Goal: Task Accomplishment & Management: Complete application form

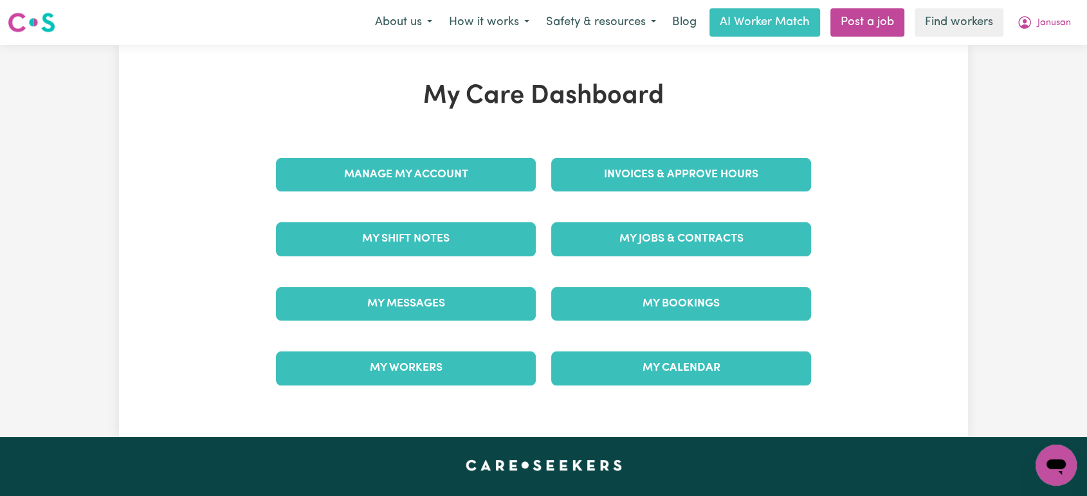
click at [434, 180] on link "Manage My Account" at bounding box center [406, 174] width 260 height 33
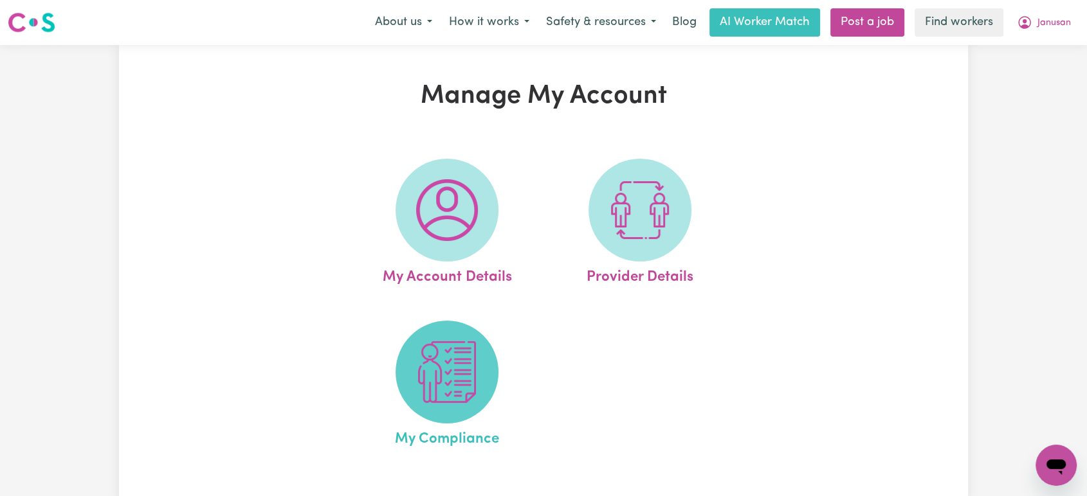
click at [451, 343] on img at bounding box center [447, 372] width 62 height 62
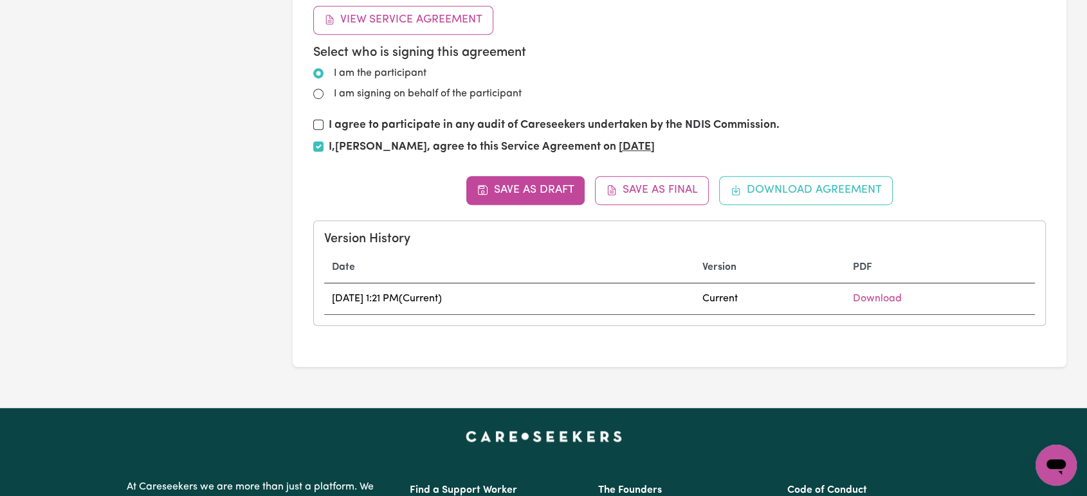
scroll to position [786, 0]
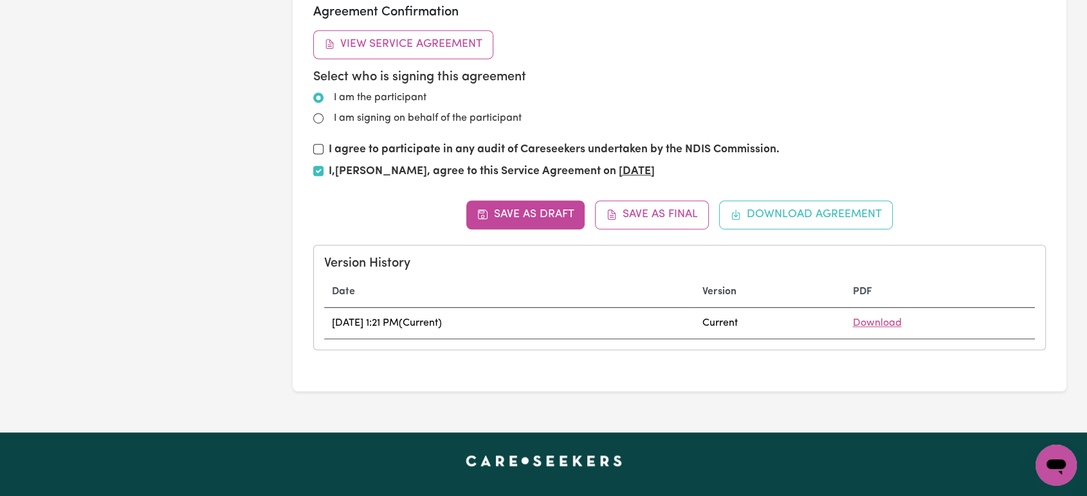
click at [901, 323] on link "Download" at bounding box center [876, 323] width 49 height 10
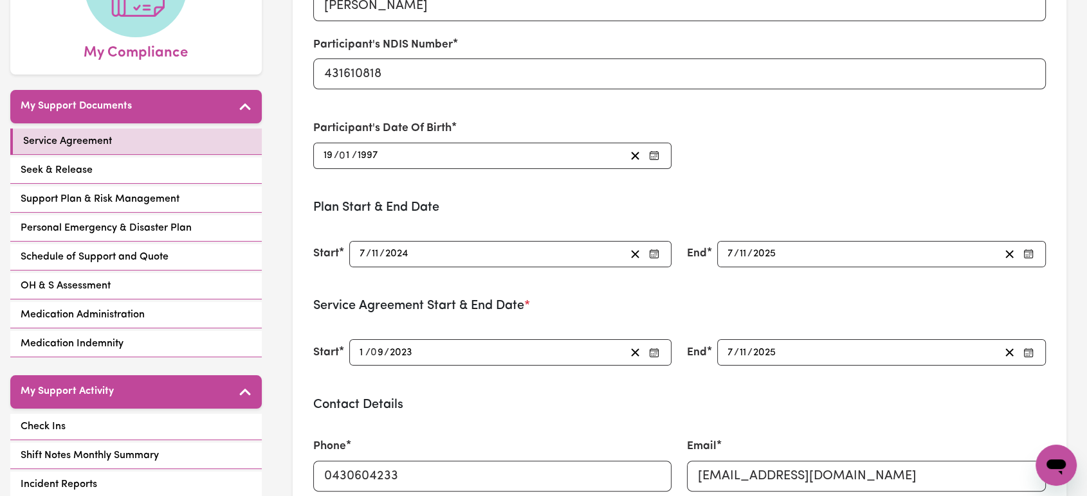
scroll to position [71, 0]
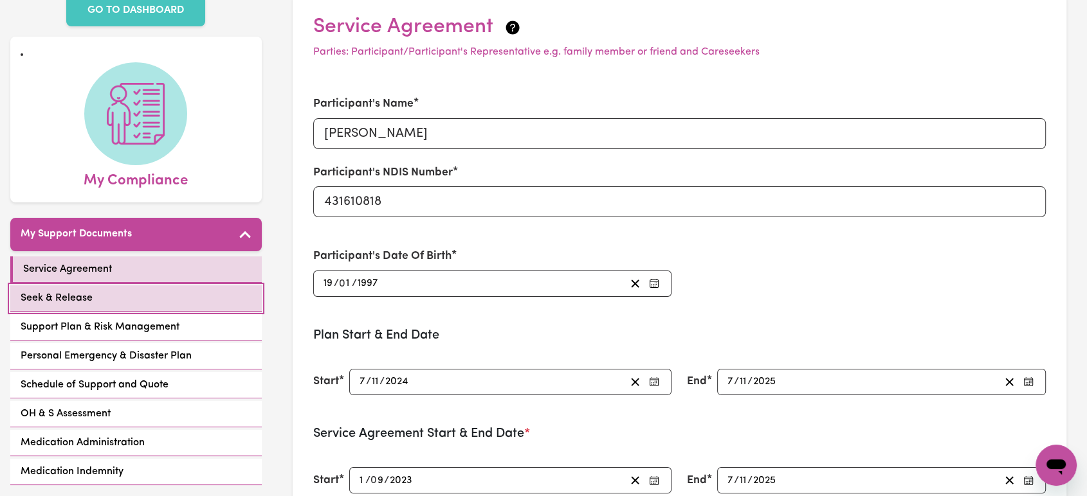
click at [154, 285] on link "Seek & Release" at bounding box center [135, 298] width 251 height 26
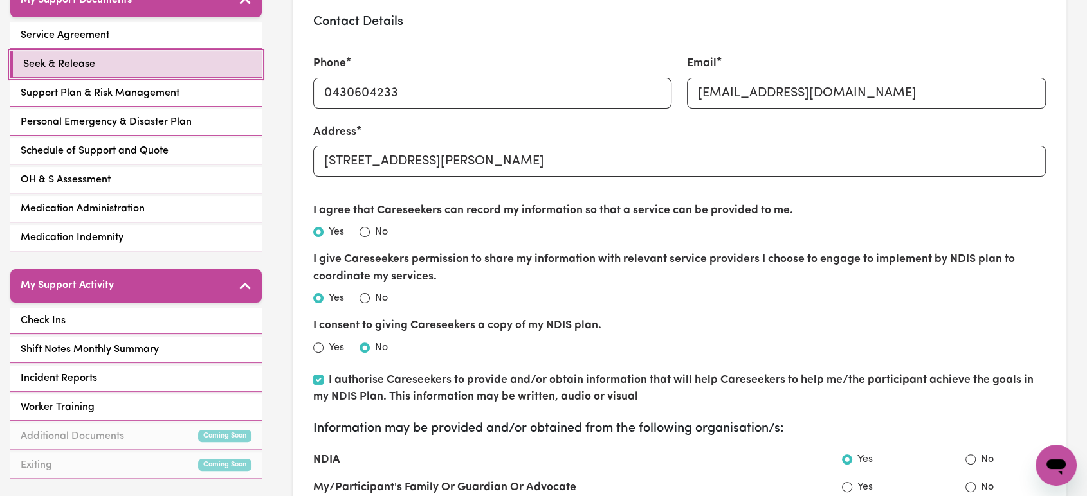
scroll to position [214, 0]
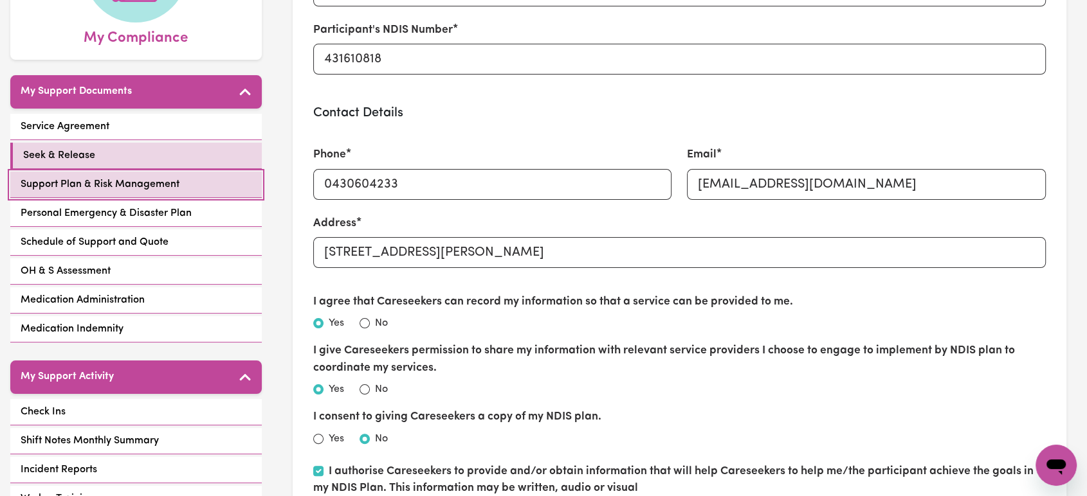
click at [201, 177] on link "Support Plan & Risk Management" at bounding box center [135, 185] width 251 height 26
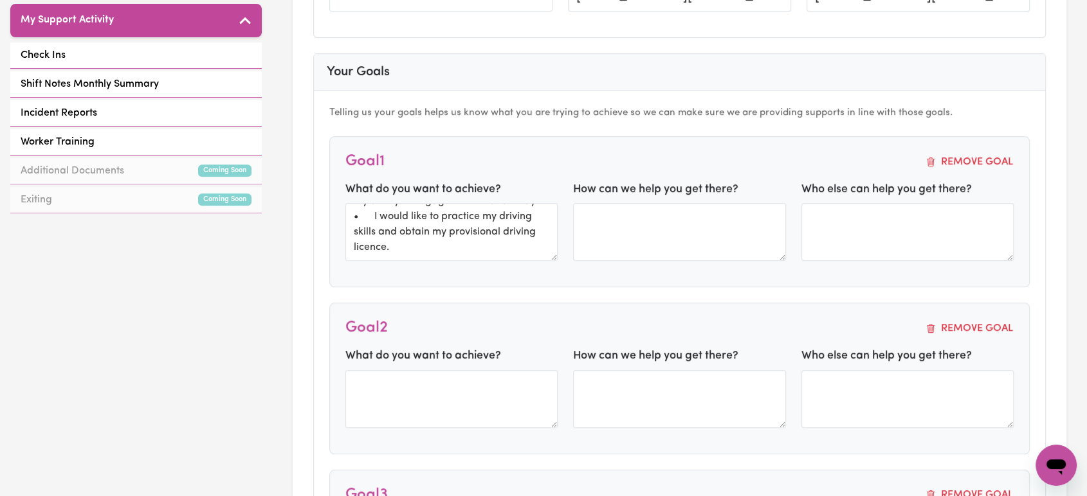
scroll to position [231, 0]
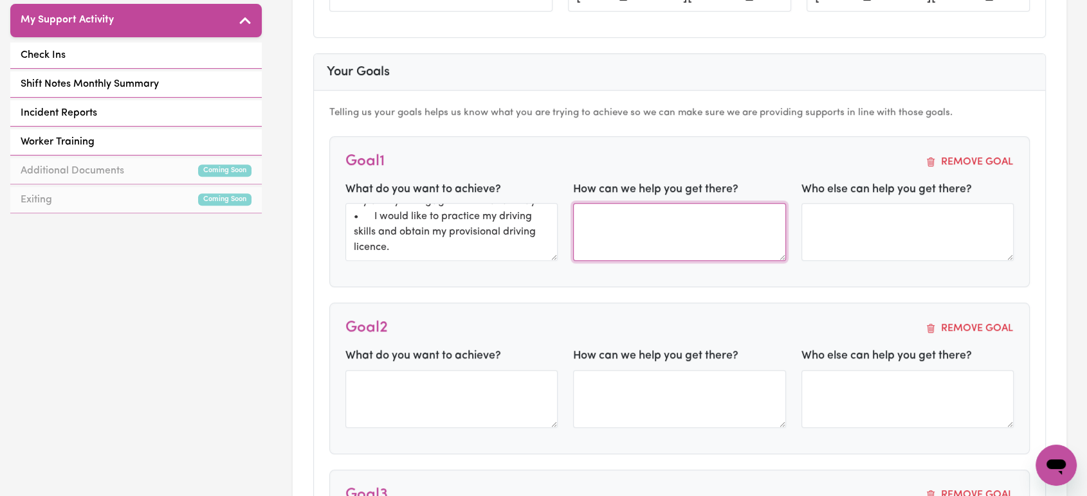
click at [652, 231] on textarea at bounding box center [679, 232] width 213 height 58
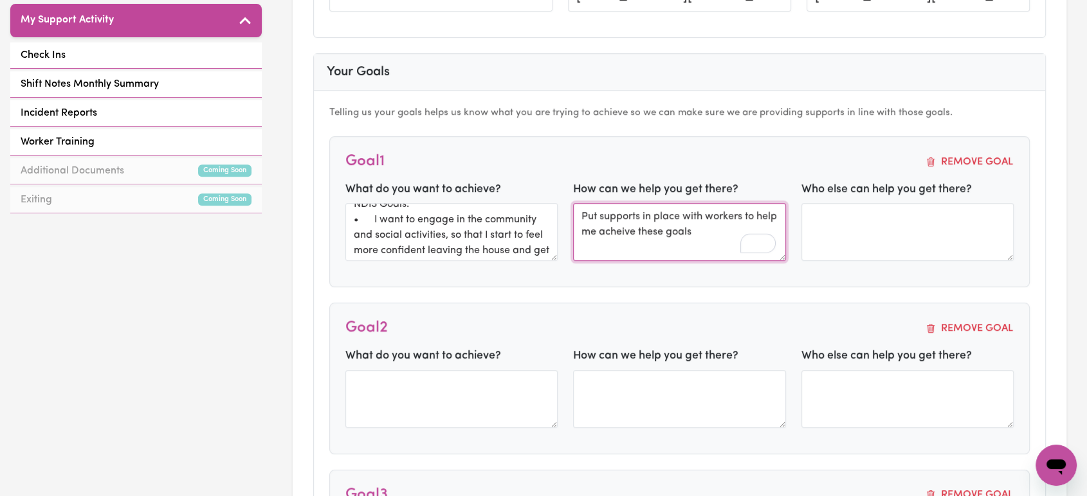
scroll to position [0, 0]
type textarea "Put supports in place with workers to help me acheive these goals"
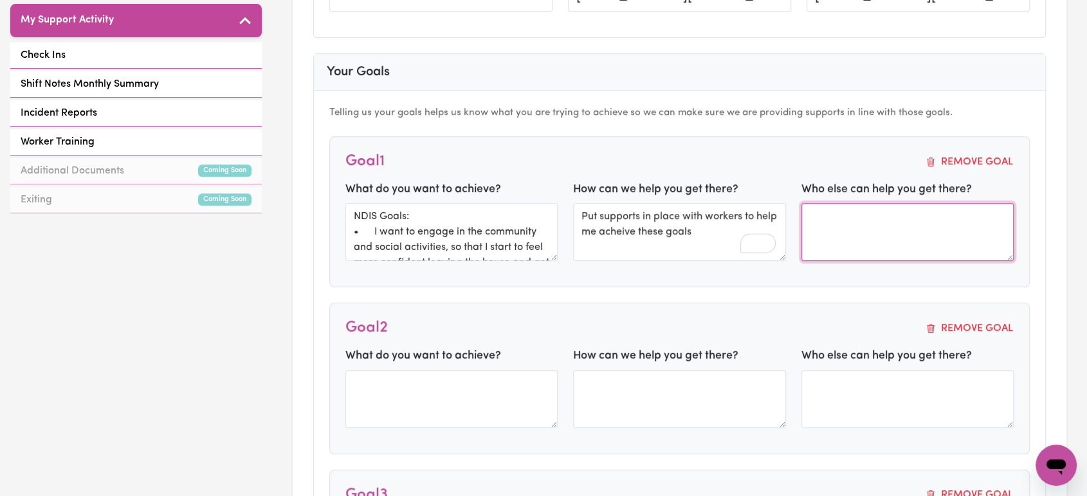
click at [845, 221] on textarea at bounding box center [907, 232] width 213 height 58
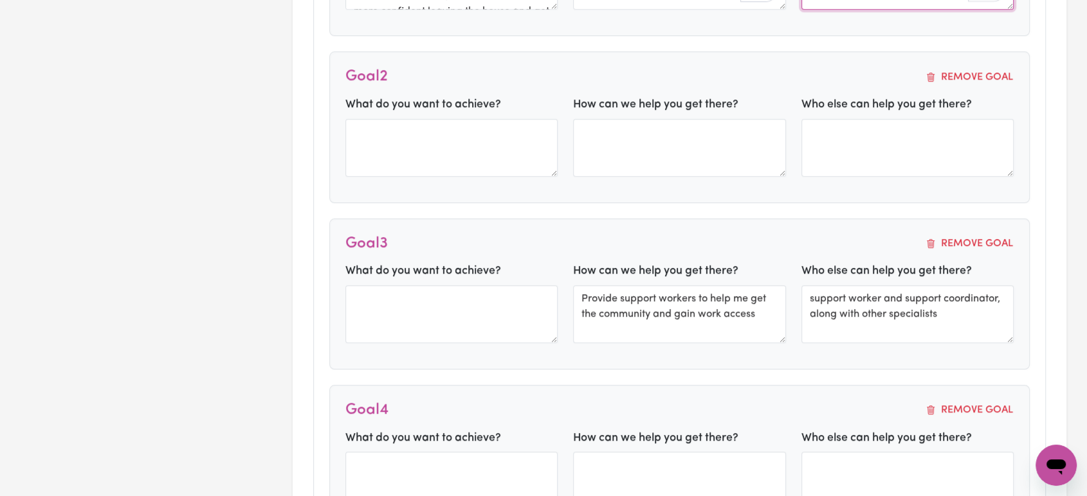
scroll to position [714, 0]
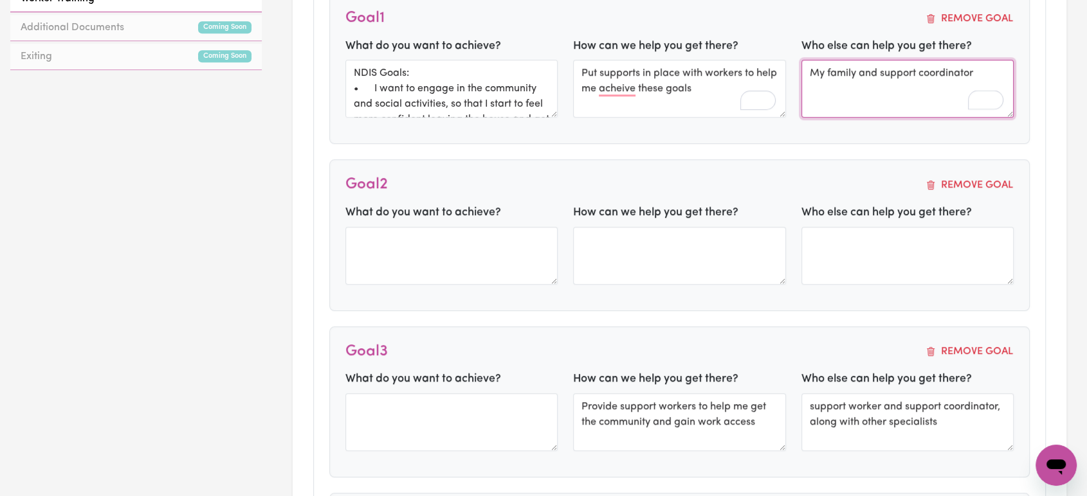
type textarea "My family and support coordinator"
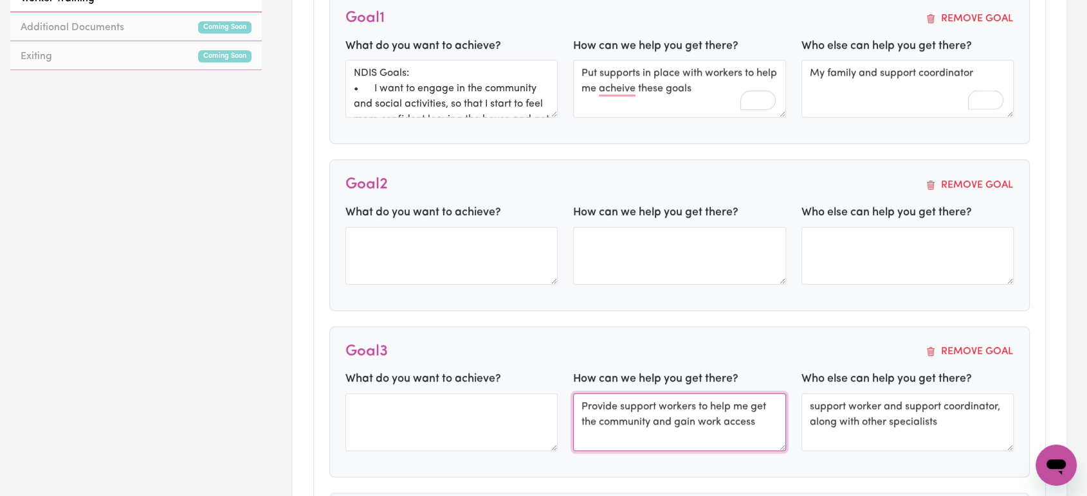
click at [699, 413] on textarea "Provide support workers to help me get the community and gain work access" at bounding box center [679, 423] width 213 height 58
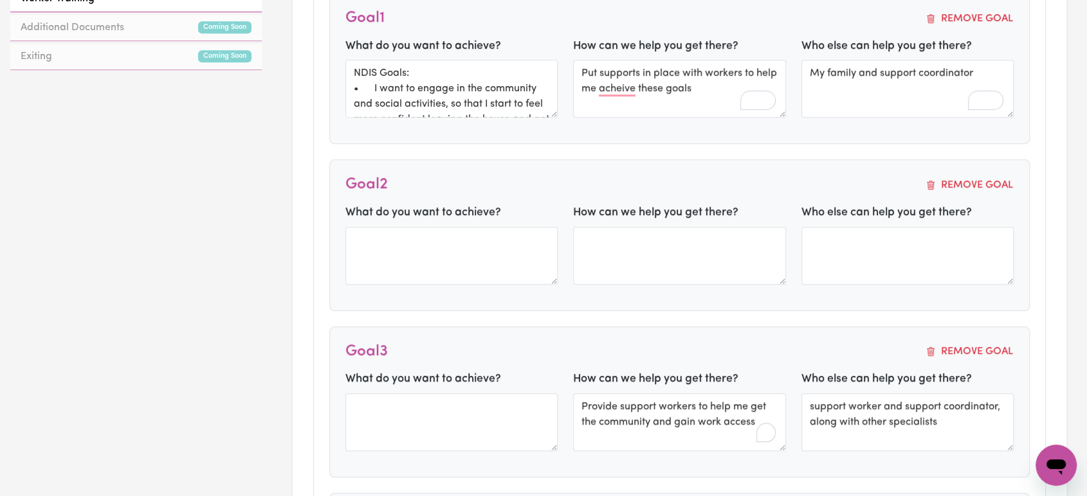
click at [699, 413] on p "What do you want to achieve? NDIS Goals: • I want to engage in the community an…" at bounding box center [543, 384] width 436 height 99
click at [701, 409] on p "What do you want to achieve? NDIS Goals: • I want to engage in the community an…" at bounding box center [543, 384] width 436 height 99
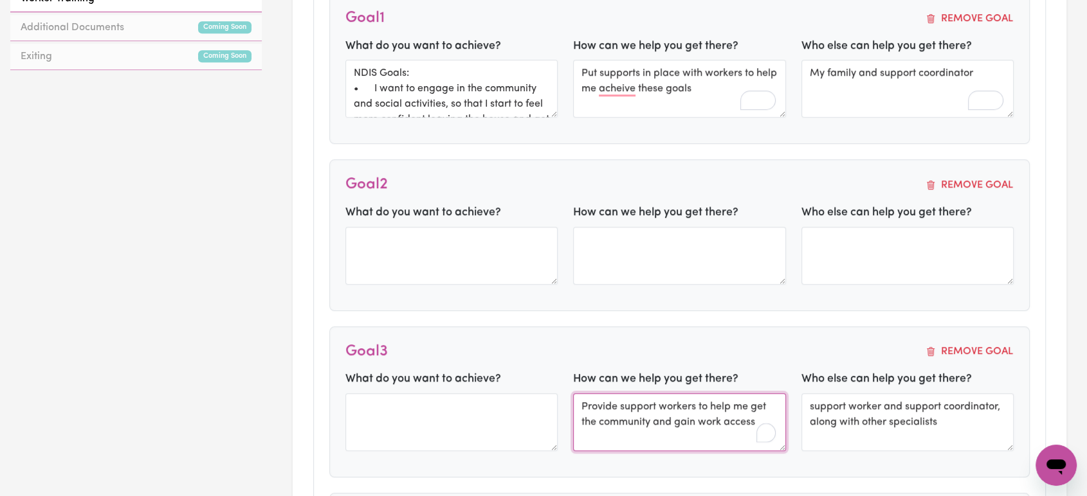
click at [750, 418] on textarea "Provide support workers to help me get the community and gain work access" at bounding box center [679, 423] width 213 height 58
click at [586, 410] on textarea "Provide support workers to help me get the community and gain work access" at bounding box center [679, 423] width 213 height 58
drag, startPoint x: 581, startPoint y: 405, endPoint x: 812, endPoint y: 444, distance: 234.0
click at [812, 444] on div "What do you want to achieve? How can we help you get there? Provide support wor…" at bounding box center [680, 416] width 684 height 90
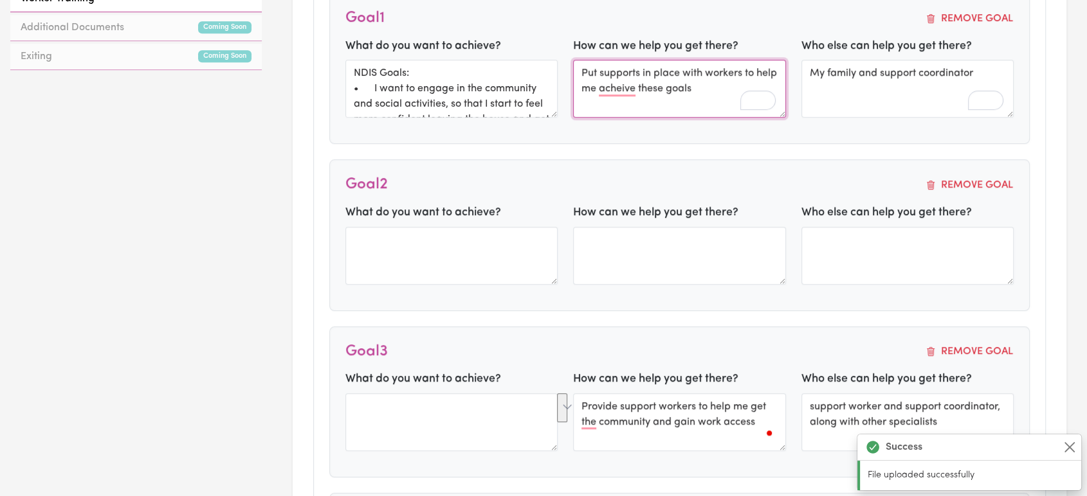
click at [646, 83] on textarea "Put supports in place with workers to help me acheive these goals" at bounding box center [679, 89] width 213 height 58
paste textarea "rovide support workers to help me get the community and gain work access"
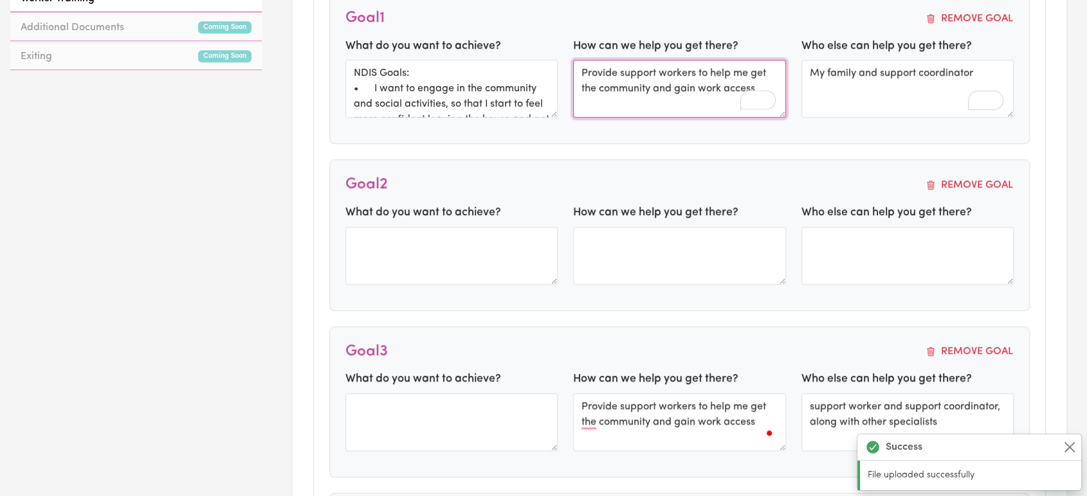
type textarea "Provide support workers to help me get the community and gain work access"
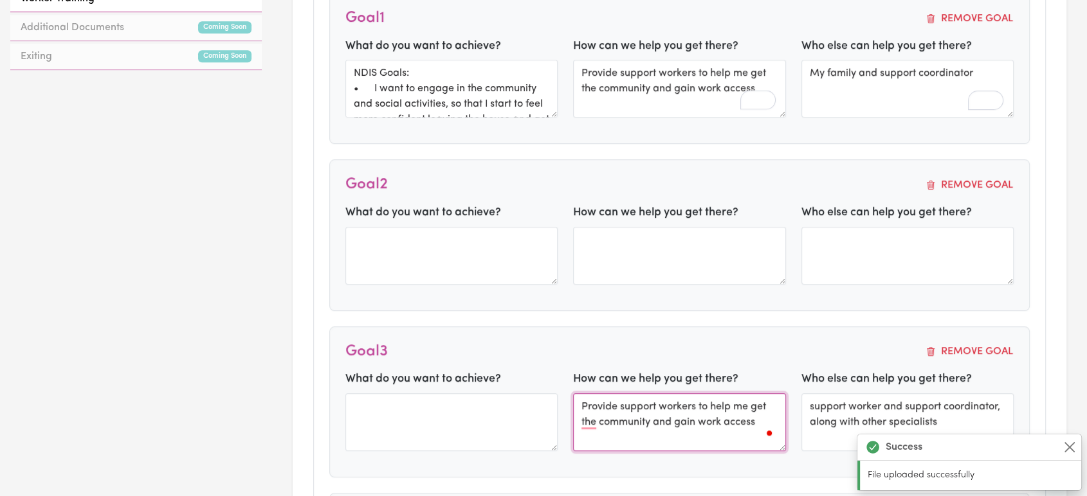
click at [688, 419] on textarea "Provide support workers to help me get the community and gain work access" at bounding box center [679, 423] width 213 height 58
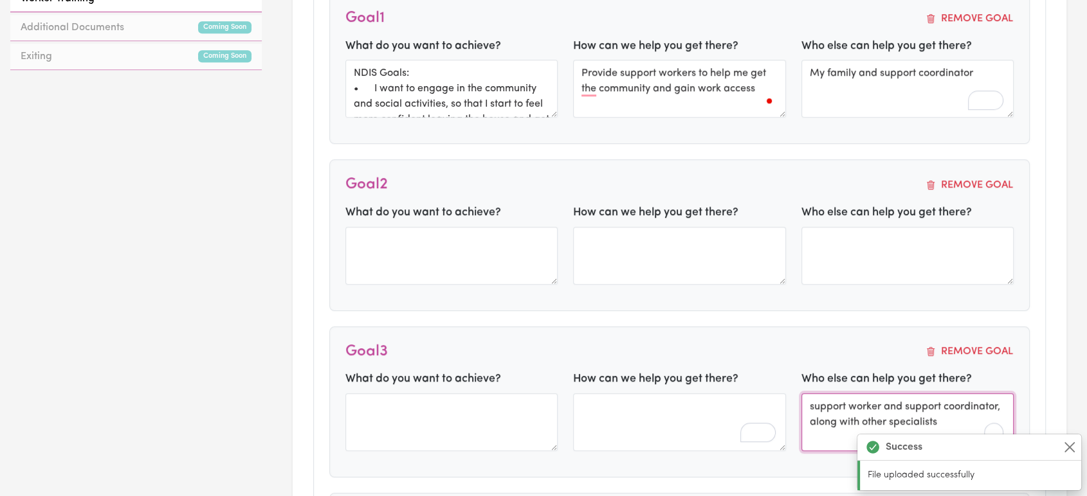
drag, startPoint x: 896, startPoint y: 424, endPoint x: 806, endPoint y: 393, distance: 95.2
click at [806, 394] on textarea "support worker and support coordinator, along with other specialists" at bounding box center [907, 423] width 213 height 58
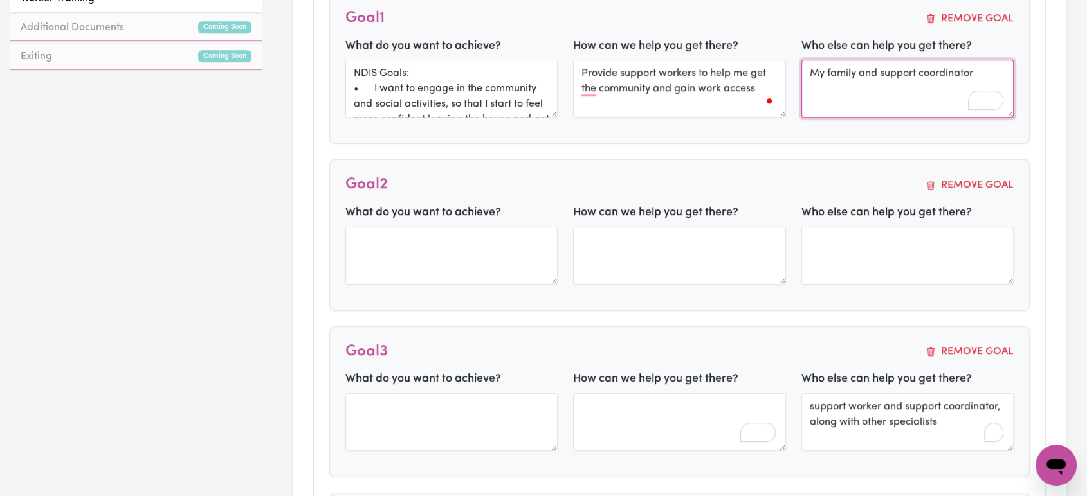
click at [819, 69] on textarea "My family and support coordinator" at bounding box center [907, 89] width 213 height 58
paste textarea "support worker and support coordinator, along with other specialists"
type textarea "support worker and support coordinator, along with other specialists"
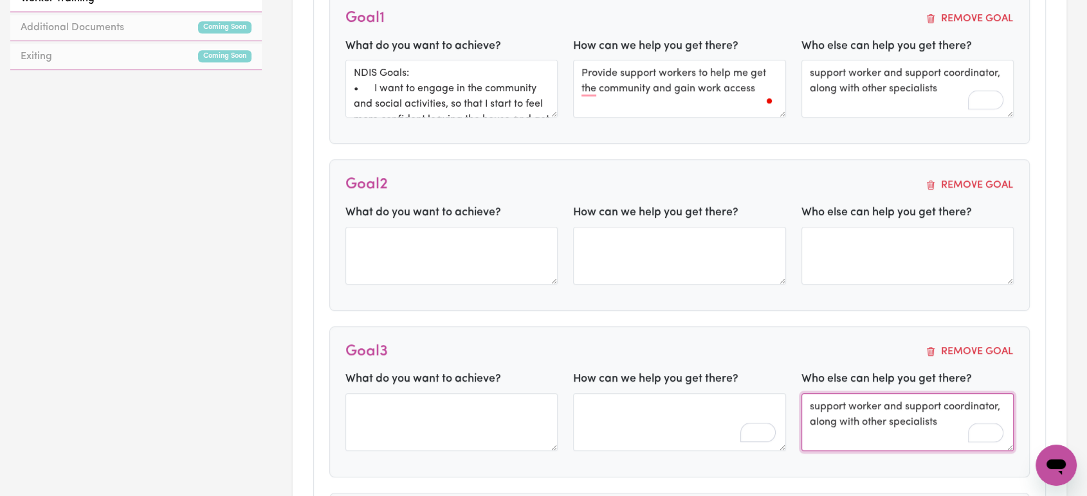
click at [893, 408] on textarea "support worker and support coordinator, along with other specialists" at bounding box center [907, 423] width 213 height 58
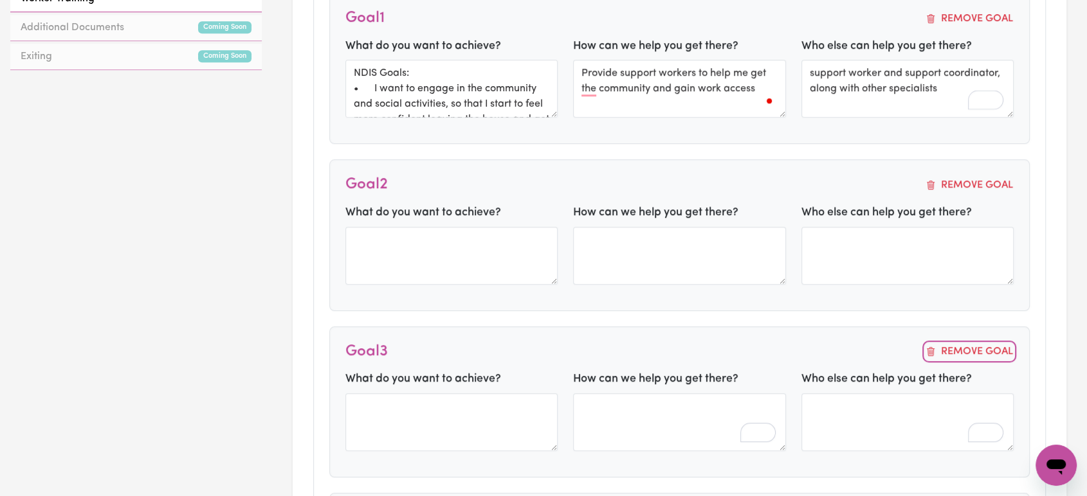
click at [972, 348] on button "Remove Goal" at bounding box center [969, 351] width 89 height 17
type textarea "NDIS Goals: • I want to engage in the community and social activities, so that …"
type textarea "Provide support workers to help me get the community and gain work access"
type textarea "support worker and support coordinator, along with other specialists"
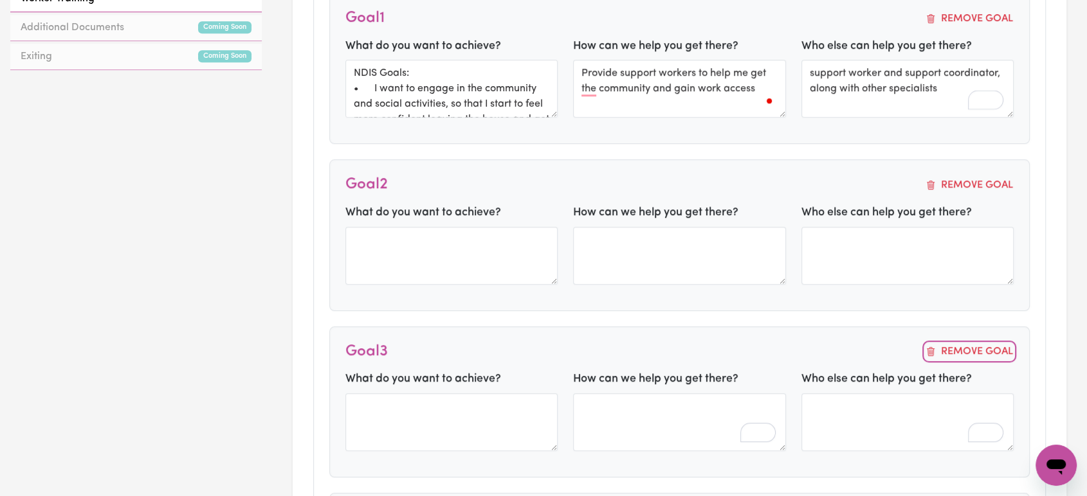
type textarea "NDIS Goals: • I want to engage in the community and social activities, so that …"
type textarea "Provide support workers to help me get the community and gain work access"
type textarea "support worker and support coordinator, along with other specialists"
type textarea "Provide support workers to help me get the community and gain work access"
type textarea "support worker and support coordinator, along with other specialists"
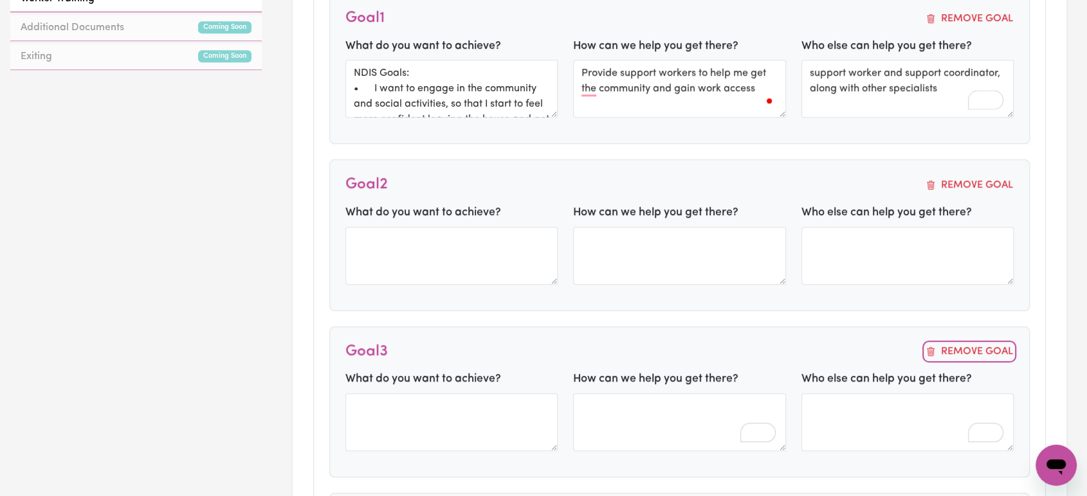
type textarea "NDIS Goals: • I want to engage in the community and social activities, so that …"
type textarea "Provide support workers to help me get the community and gain work access"
type textarea "support worker and support coordinator, along with other specialists"
type textarea "NDIS Goals: • I want to engage in the community and social activities, so that …"
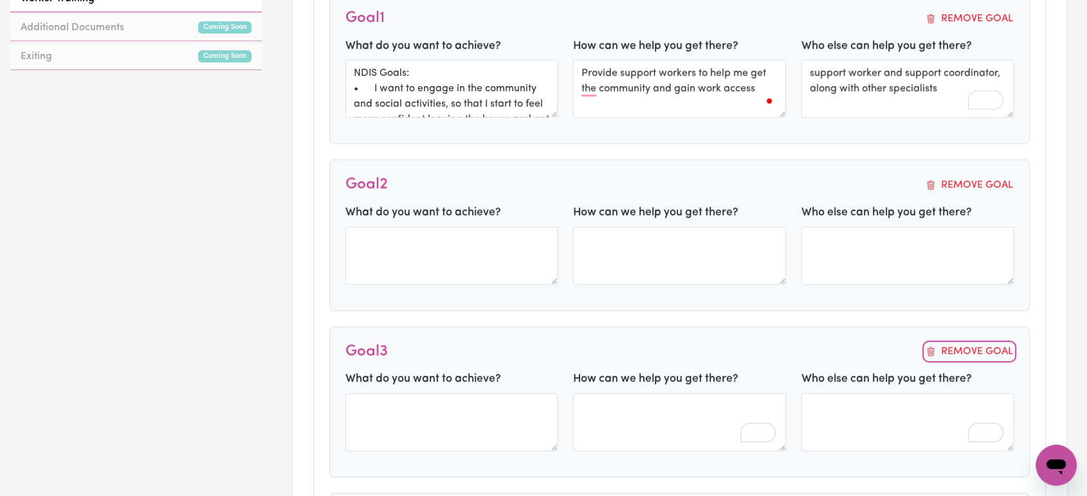
type textarea "Provide support workers to help me get the community and gain work access"
type textarea "support worker and support coordinator, along with other specialists"
click at [982, 182] on button "Remove Goal" at bounding box center [969, 185] width 89 height 17
type textarea "NDIS Goals: • I want to engage in the community and social activities, so that …"
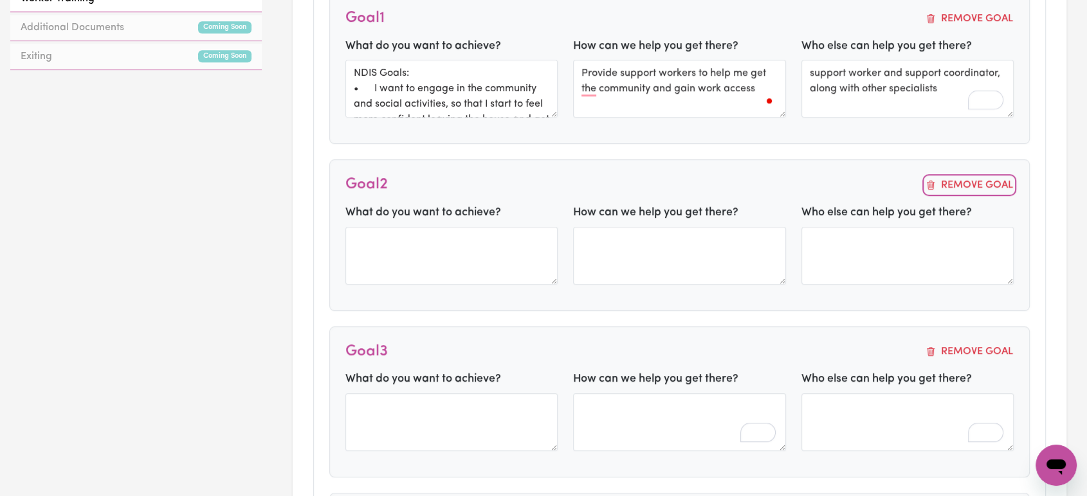
type textarea "Provide support workers to help me get the community and gain work access"
type textarea "support worker and support coordinator, along with other specialists"
type textarea "NDIS Goals: • I want to engage in the community and social activities, so that …"
type textarea "Provide support workers to help me get the community and gain work access"
type textarea "support worker and support coordinator, along with other specialists"
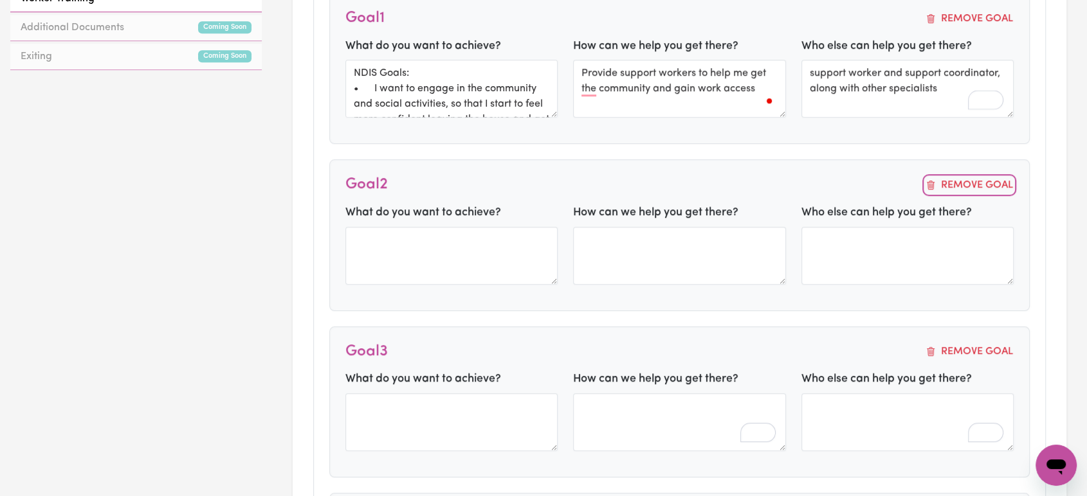
type textarea "Provide support workers to help me get the community and gain work access"
type textarea "support worker and support coordinator, along with other specialists"
type textarea "NDIS Goals: • I want to engage in the community and social activities, so that …"
type textarea "Provide support workers to help me get the community and gain work access"
type textarea "support worker and support coordinator, along with other specialists"
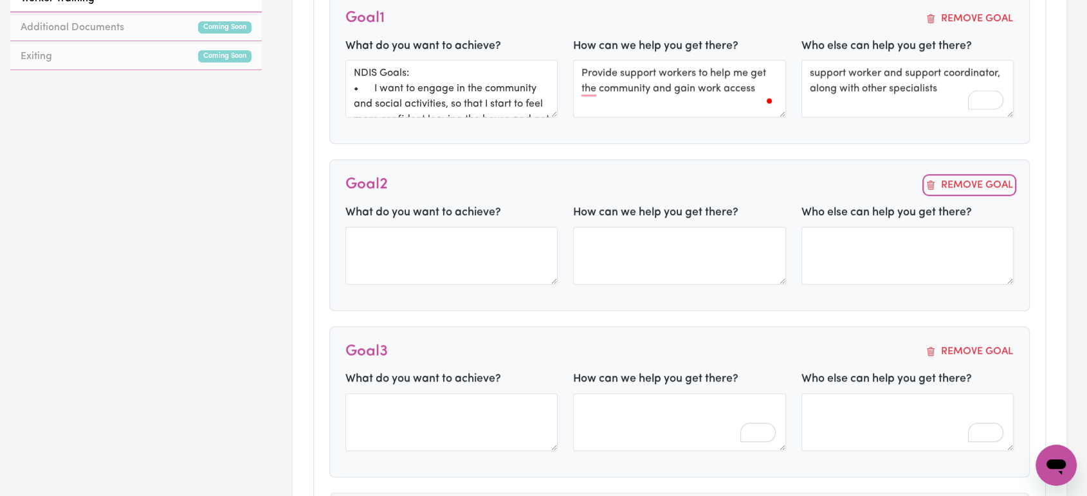
type textarea "NDIS Goals: • I want to engage in the community and social activities, so that …"
type textarea "Provide support workers to help me get the community and gain work access"
type textarea "support worker and support coordinator, along with other specialists"
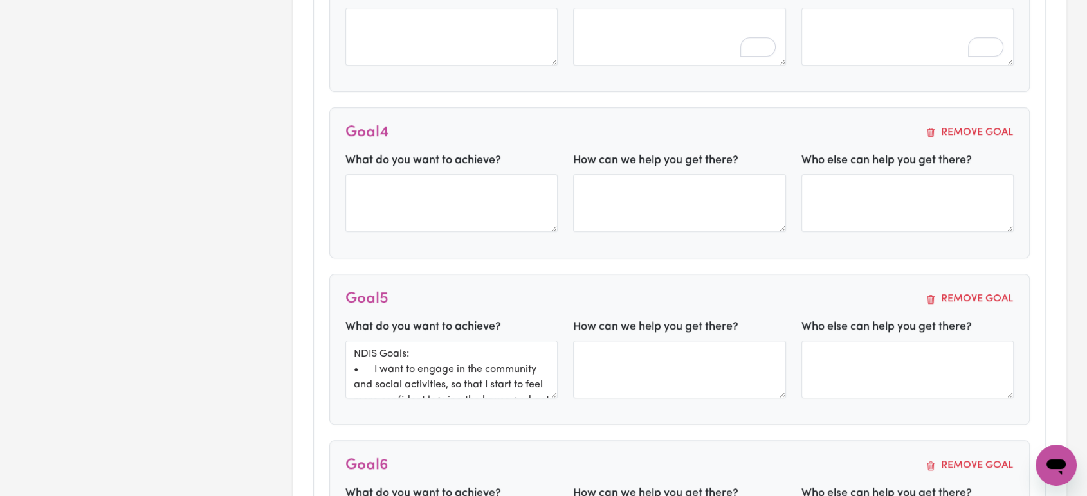
scroll to position [1357, 0]
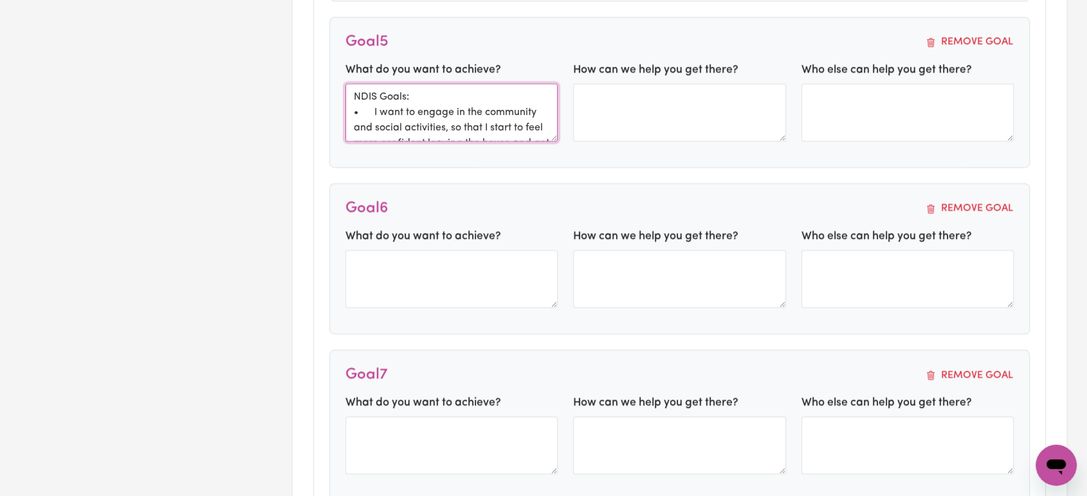
click at [499, 117] on textarea "NDIS Goals: • I want to engage in the community and social activities, so that …" at bounding box center [451, 113] width 213 height 58
click at [500, 116] on textarea "NDIS Goals: • I want to engage in the community and social activities, so that …" at bounding box center [451, 113] width 213 height 58
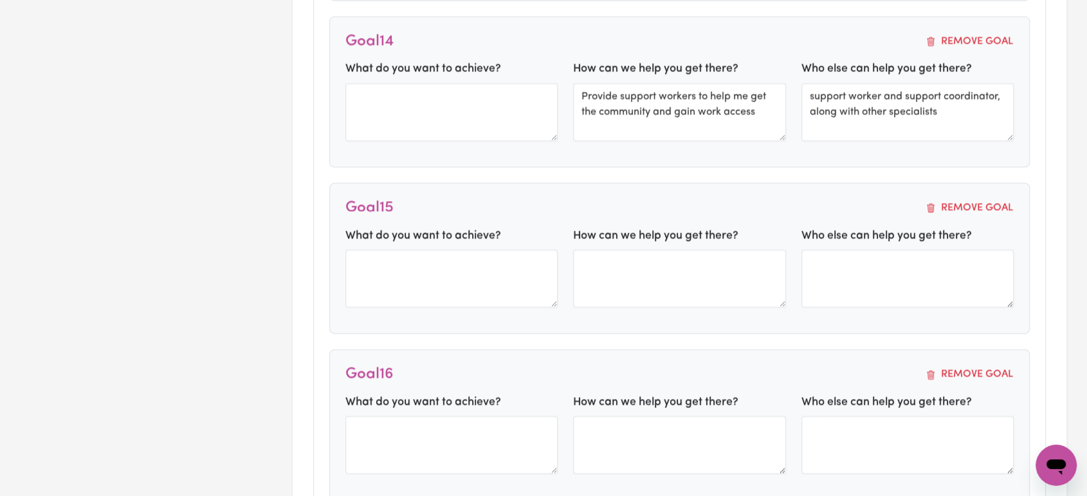
scroll to position [4786, 0]
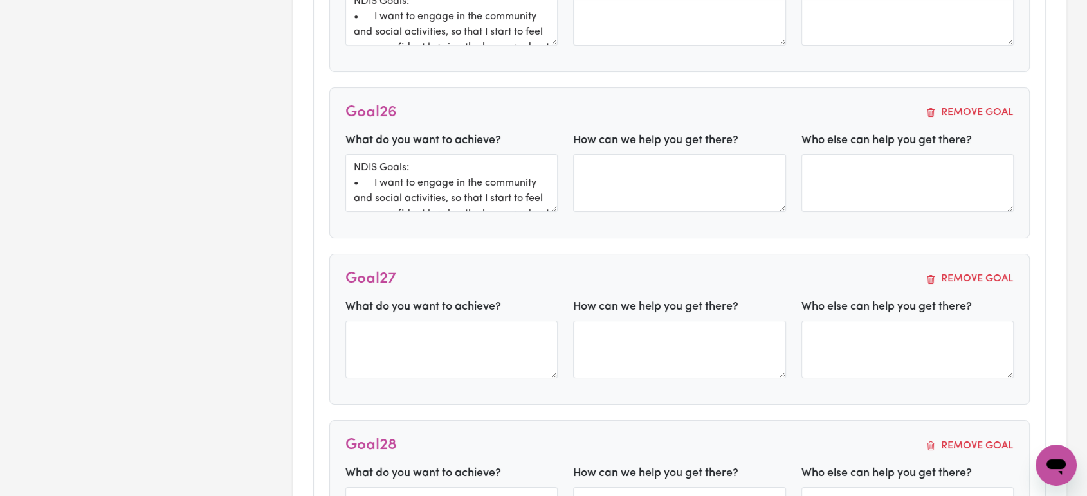
type textarea "NDIS Goals: • I want to engage in the community and social activities, so that …"
type textarea "Provide support workers to help me get the community and gain work access"
type textarea "support worker and support coordinator, along with other specialists"
type textarea "NDIS Goals: • I want to engage in the community and social activities, so that …"
type textarea "Provide support workers to help me get the community and gain work access"
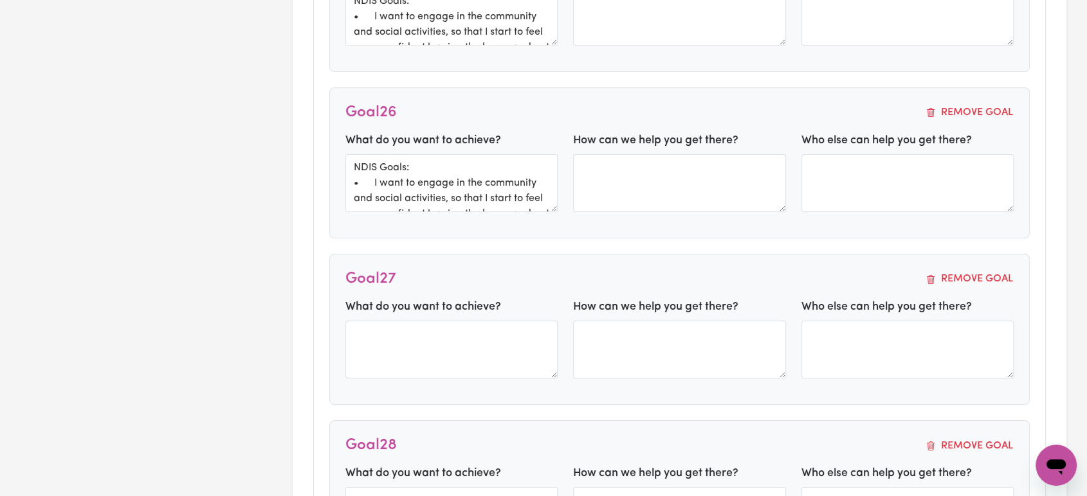
type textarea "support worker and support coordinator, along with other specialists"
type textarea "Provide support workers to help me get the community and gain work access"
type textarea "support worker and support coordinator, along with other specialists"
type textarea "Provide support workers to help me get the community and gain work access"
type textarea "support worker and support coordinator, along with other specialists"
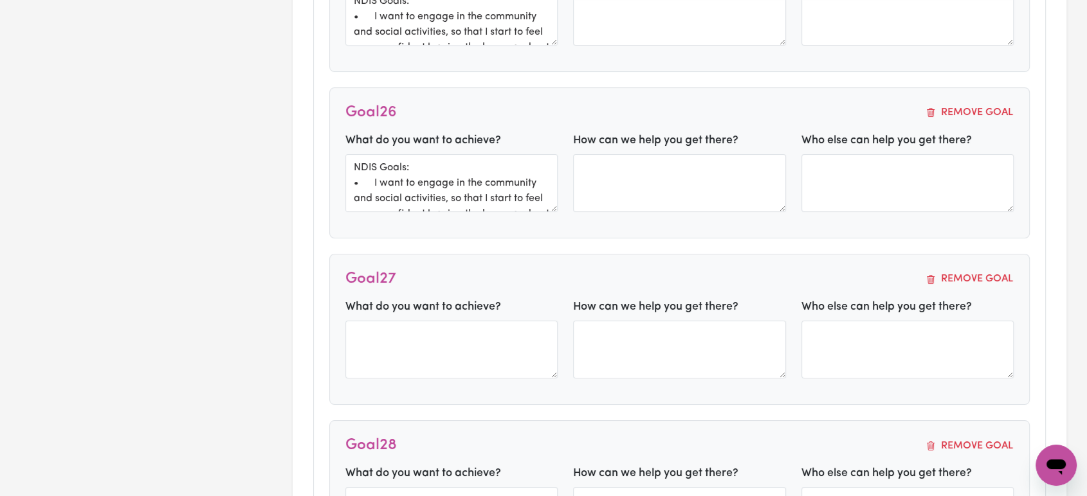
type textarea "Provide support workers to help me get the community and gain work access"
type textarea "support worker and support coordinator, along with other specialists"
type textarea "NDIS Goals: • I want to engage in the community and social activities, so that …"
type textarea "Provide support workers to help me get the community and gain work access"
type textarea "support worker and support coordinator, along with other specialists"
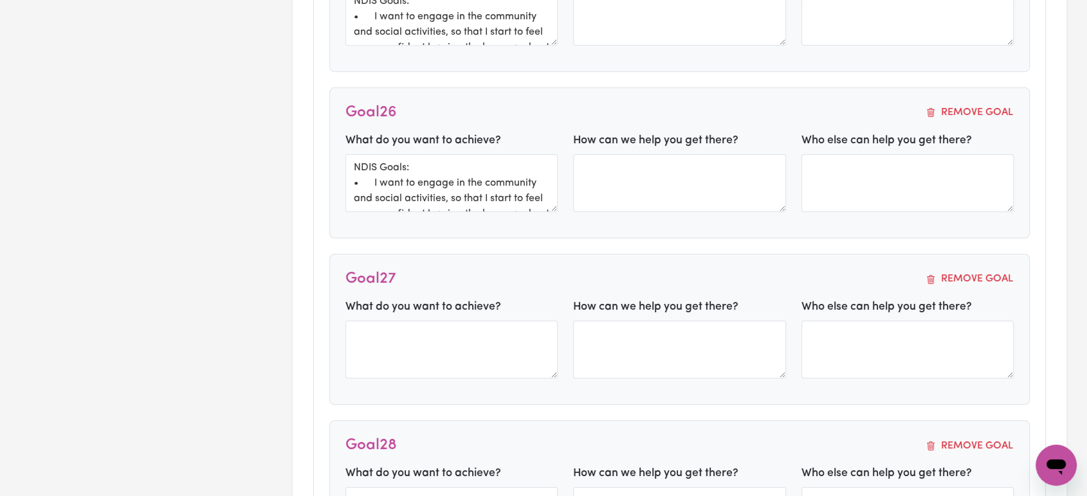
type textarea "NDIS Goals: • I want to engage in the community and social activities, so that …"
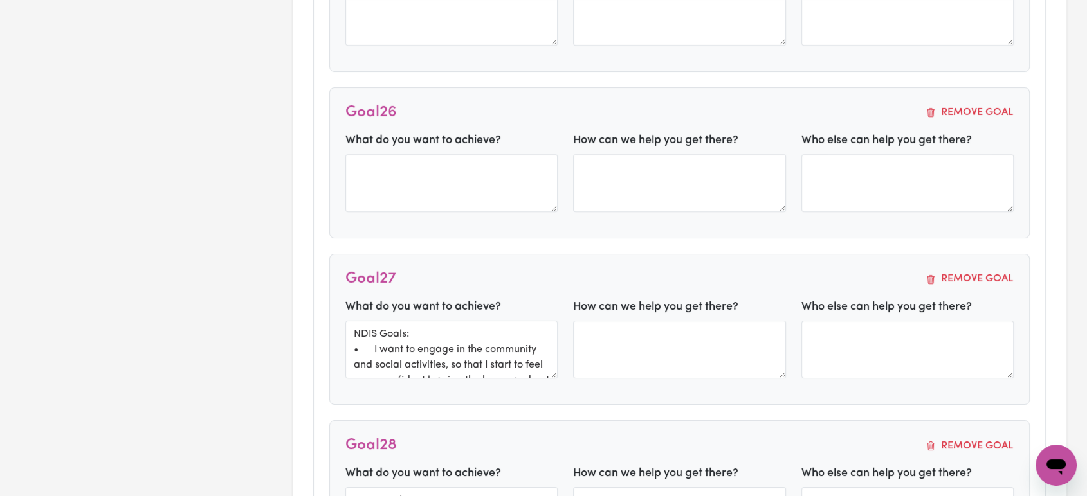
scroll to position [0, 0]
type textarea "NDIS Goals: • I want to engage in the community and social activities, so that …"
type textarea "Provide support workers to help me get the community and gain work access"
type textarea "support worker and support coordinator, along with other specialists"
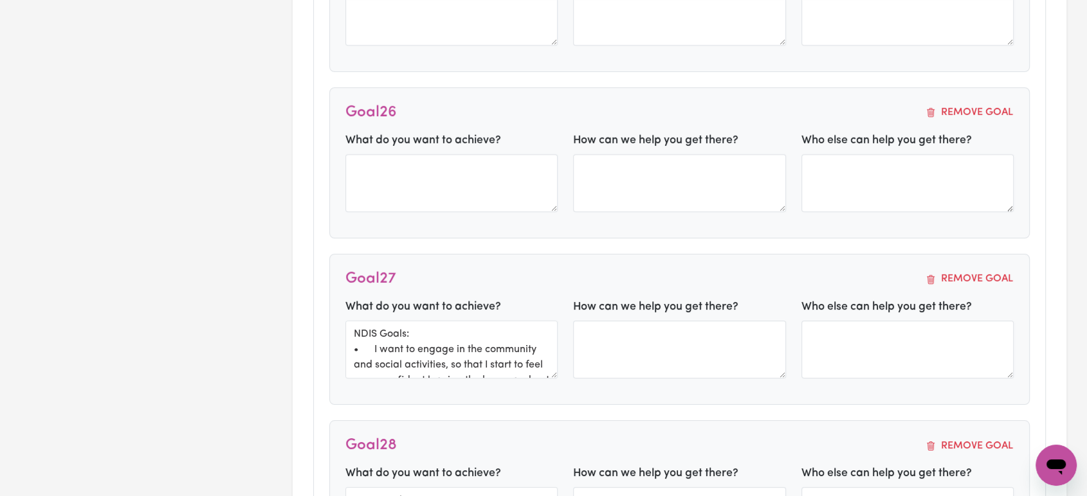
type textarea "Provide support workers to help me get the community and gain work access"
type textarea "support worker and support coordinator, along with other specialists"
type textarea "Provide support workers to help me get the community and gain work access"
type textarea "support worker and support coordinator, along with other specialists"
type textarea "Provide support workers to help me get the community and gain work access"
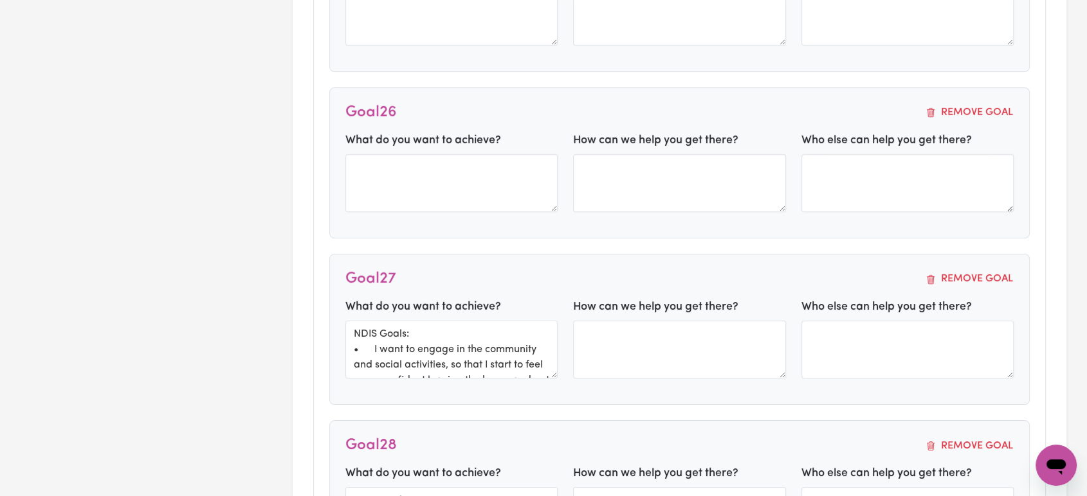
type textarea "support worker and support coordinator, along with other specialists"
type textarea "Provide support workers to help me get the community and gain work access"
type textarea "support worker and support coordinator, along with other specialists"
type textarea "NDIS Goals: • I want to engage in the community and social activities, so that …"
type textarea "Provide support workers to help me get the community and gain work access"
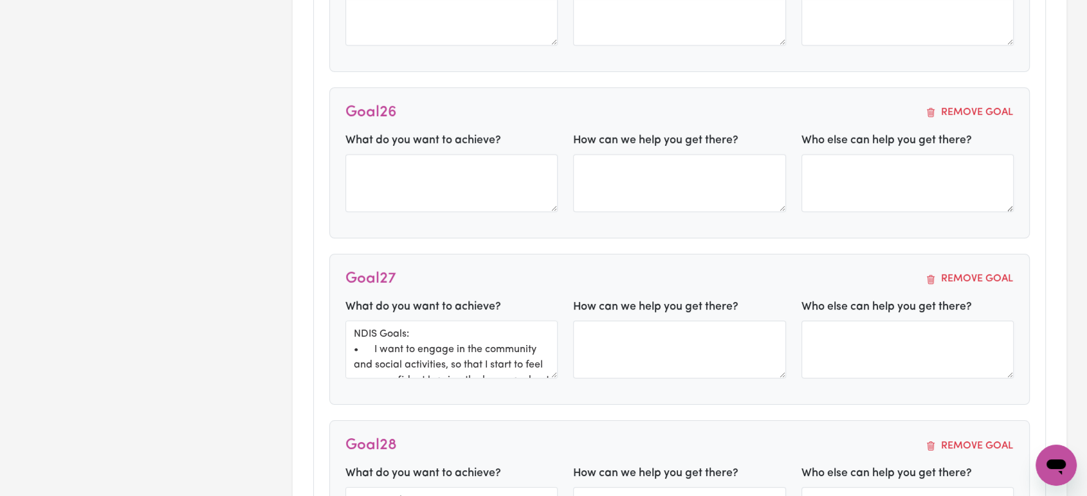
type textarea "support worker and support coordinator, along with other specialists"
type textarea "NDIS Goals: • I want to engage in the community and social activities, so that …"
type textarea "Provide support workers to help me get the community and gain work access"
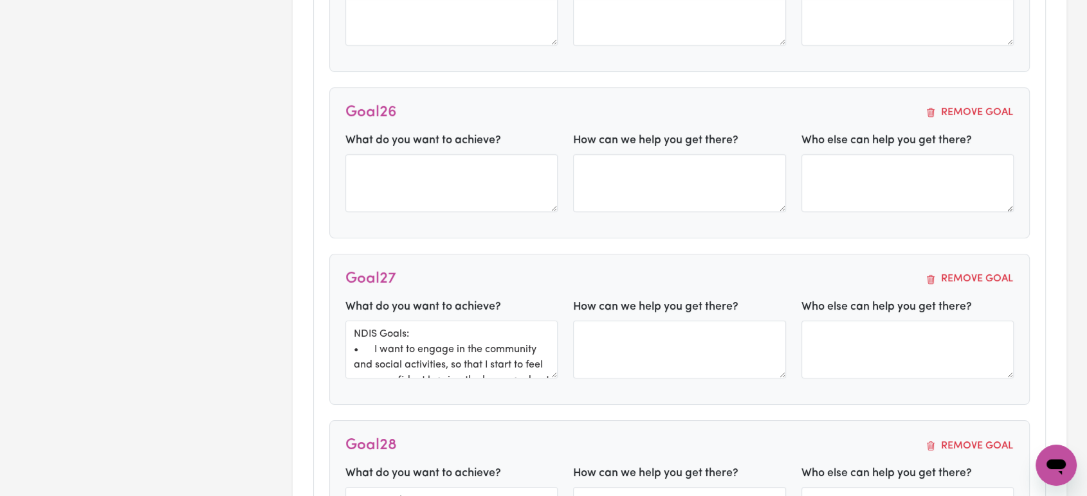
type textarea "support worker and support coordinator, along with other specialists"
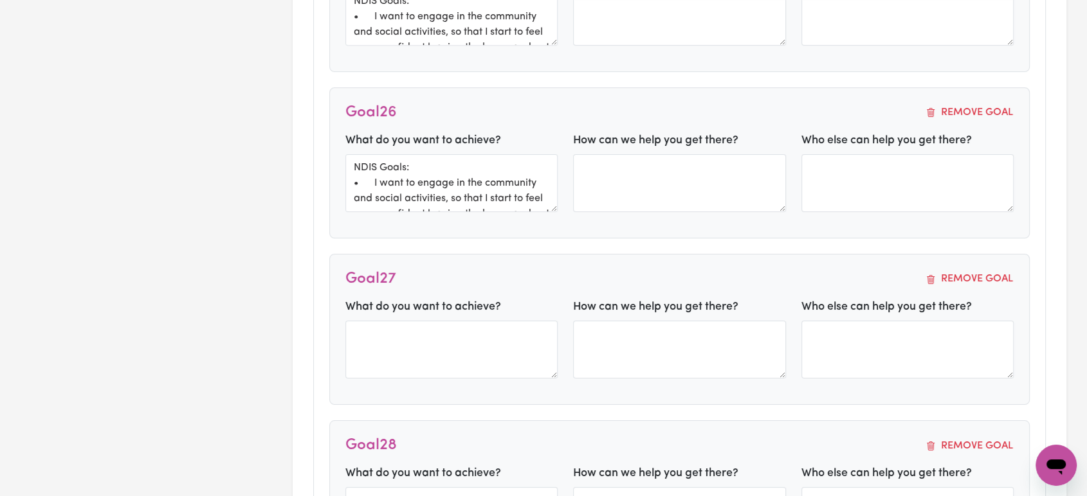
type textarea "NDIS Goals: • I want to engage in the community and social activities, so that …"
type textarea "Provide support workers to help me get the community and gain work access"
type textarea "support worker and support coordinator, along with other specialists"
type textarea "Provide support workers to help me get the community and gain work access"
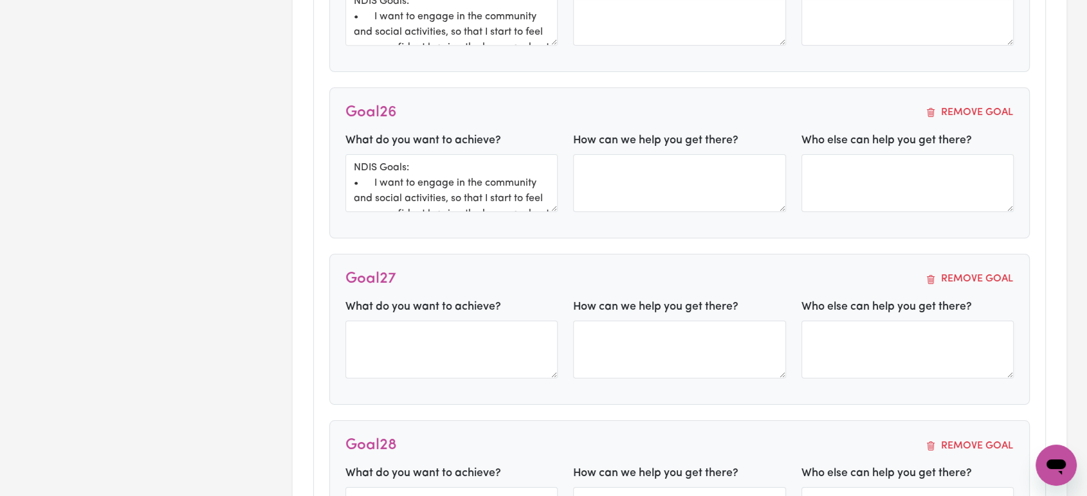
type textarea "support worker and support coordinator, along with other specialists"
type textarea "NDIS Goals: • I want to engage in the community and social activities, so that …"
type textarea "Provide support workers to help me get the community and gain work access"
type textarea "support worker and support coordinator, along with other specialists"
type textarea "Provide support workers to help me get the community and gain work access"
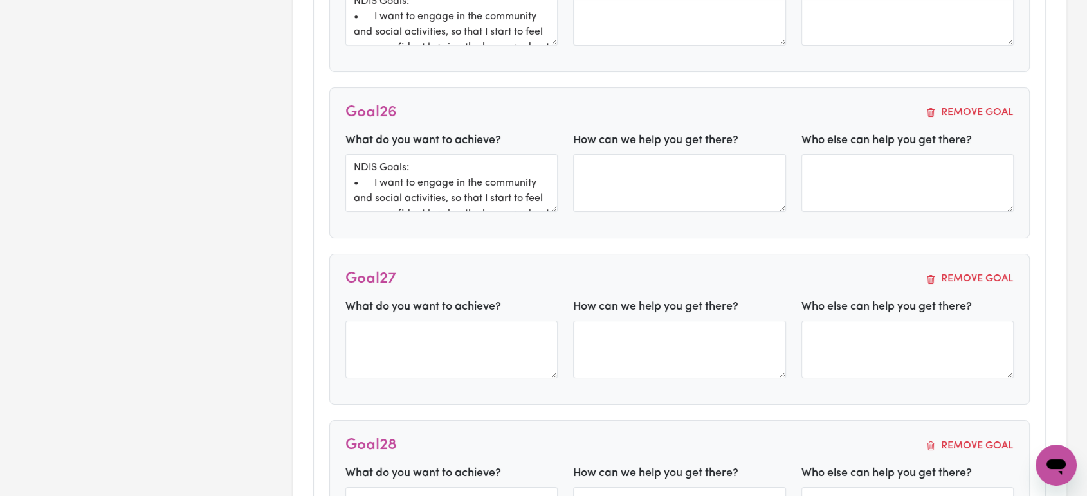
type textarea "support worker and support coordinator, along with other specialists"
type textarea "NDIS Goals: • I want to engage in the community and social activities, so that …"
type textarea "Provide support workers to help me get the community and gain work access"
type textarea "support worker and support coordinator, along with other specialists"
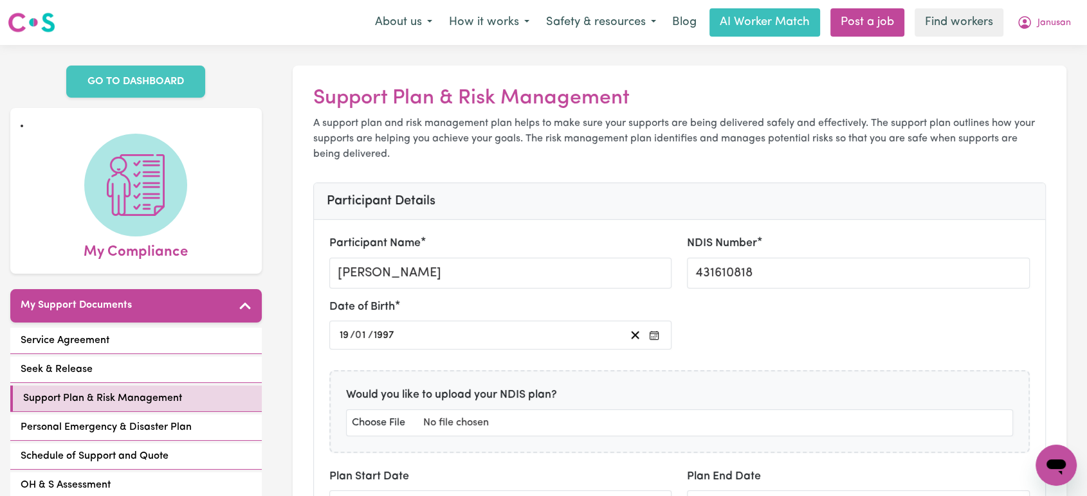
click at [499, 99] on h2 "Support Plan & Risk Management" at bounding box center [679, 98] width 733 height 24
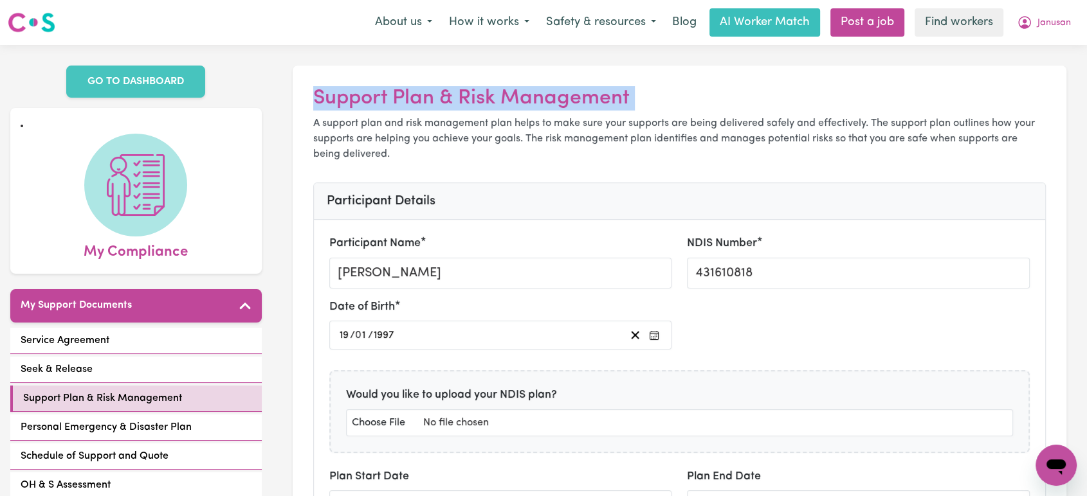
click at [499, 99] on h2 "Support Plan & Risk Management" at bounding box center [679, 98] width 733 height 24
copy h2 "Support Plan & Risk Management"
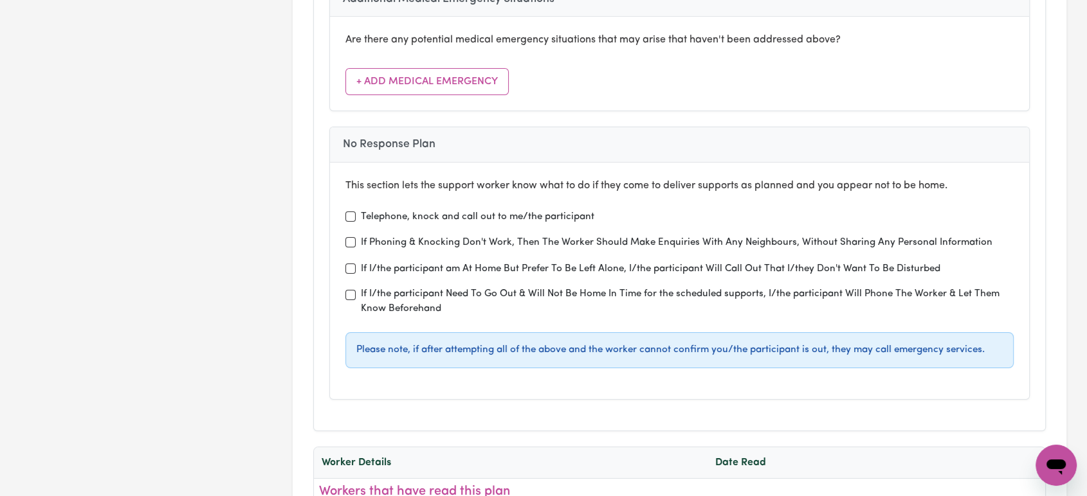
scroll to position [9415, 0]
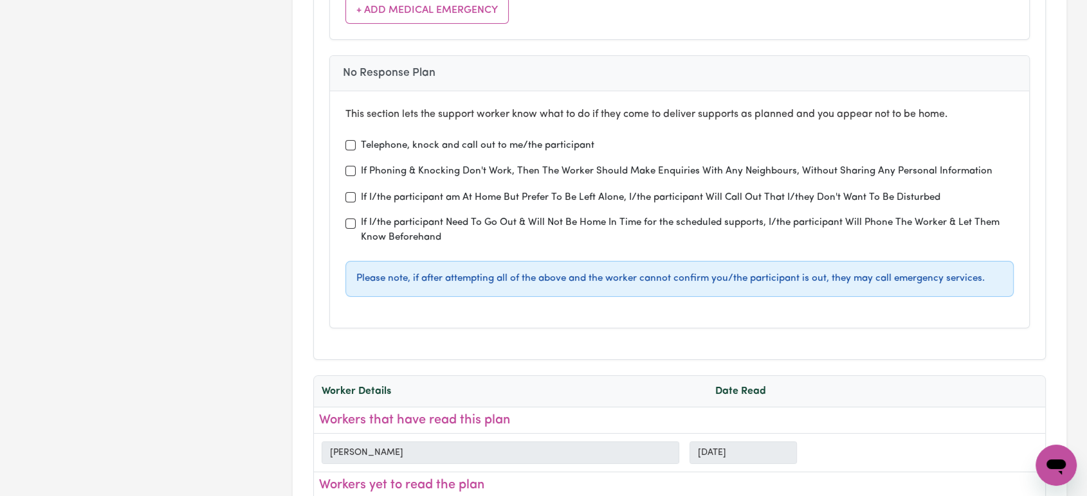
click at [493, 139] on label "Telephone, knock and call out to me/the participant" at bounding box center [477, 146] width 233 height 15
click at [356, 140] on input "Telephone, knock and call out to me/the participant" at bounding box center [350, 145] width 10 height 10
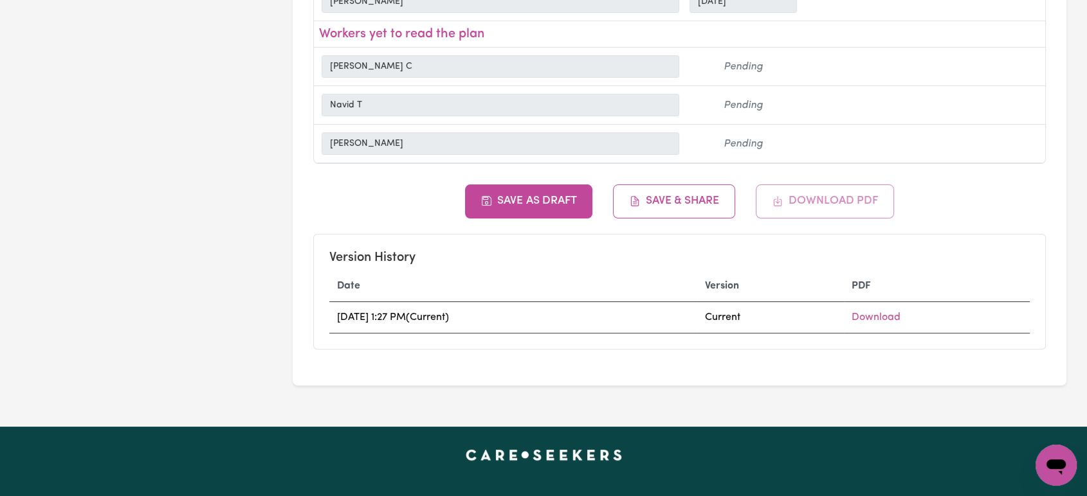
scroll to position [9987, 0]
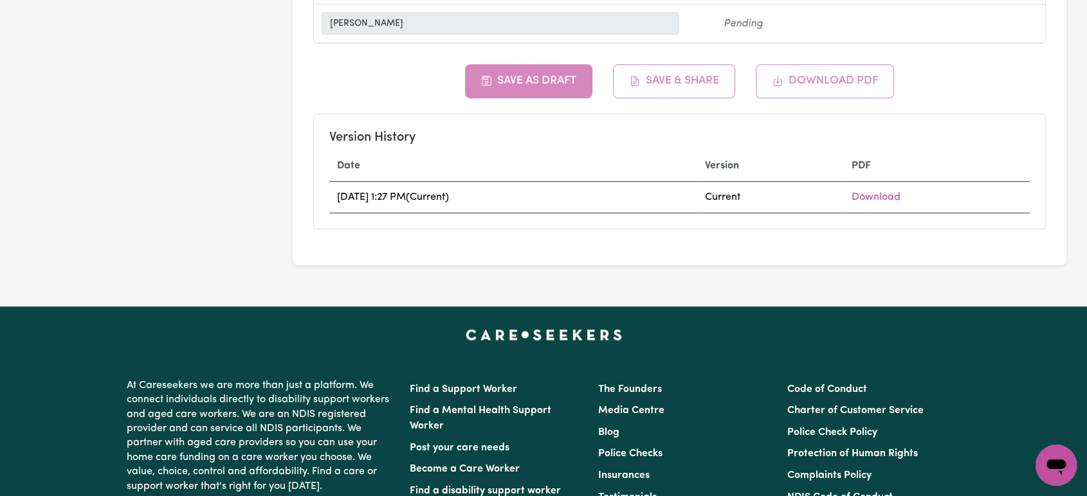
checkbox input "true"
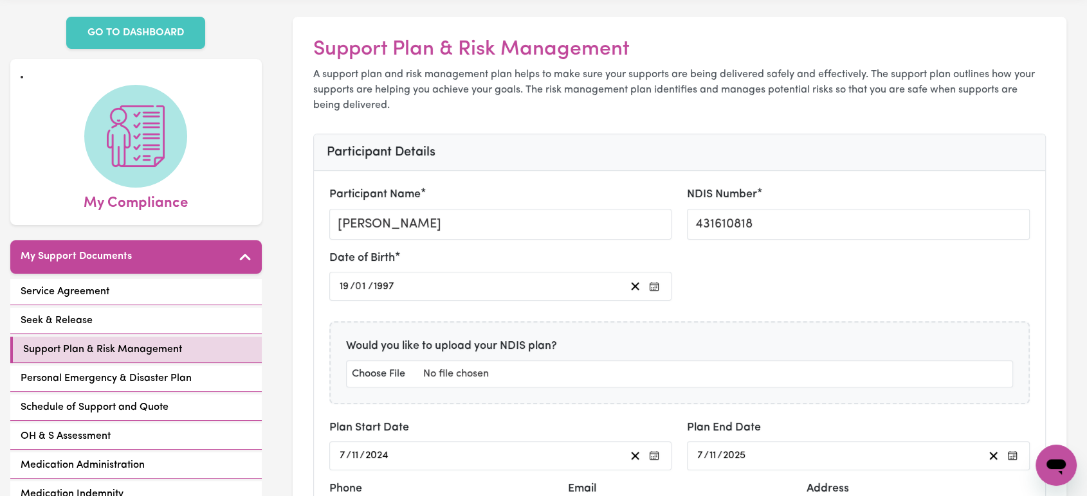
scroll to position [0, 0]
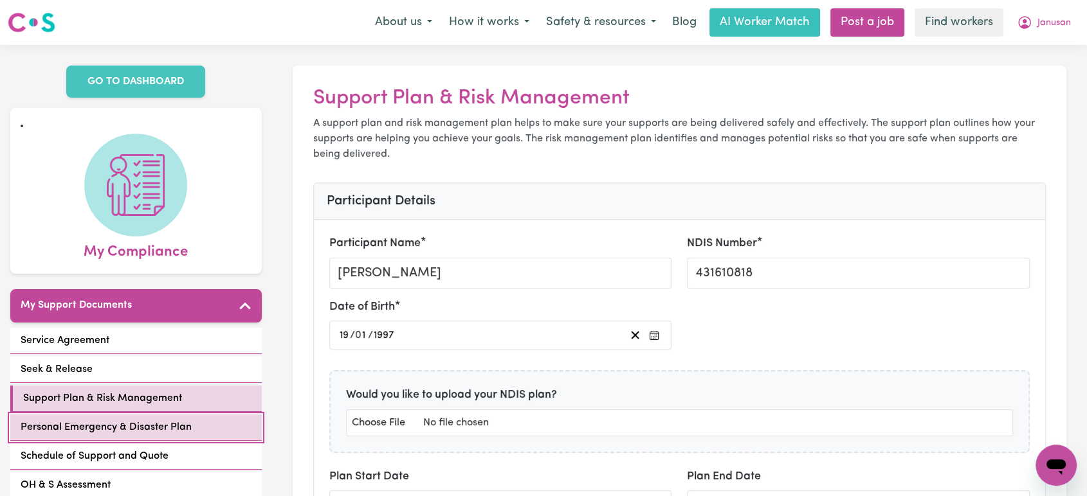
click at [127, 420] on span "Personal Emergency & Disaster Plan" at bounding box center [106, 427] width 171 height 15
select select "phone"
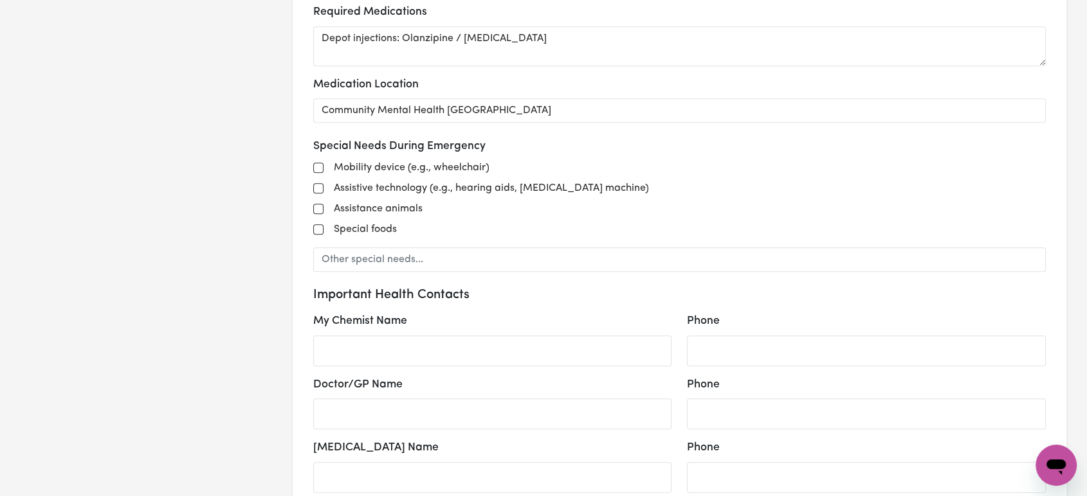
scroll to position [714, 0]
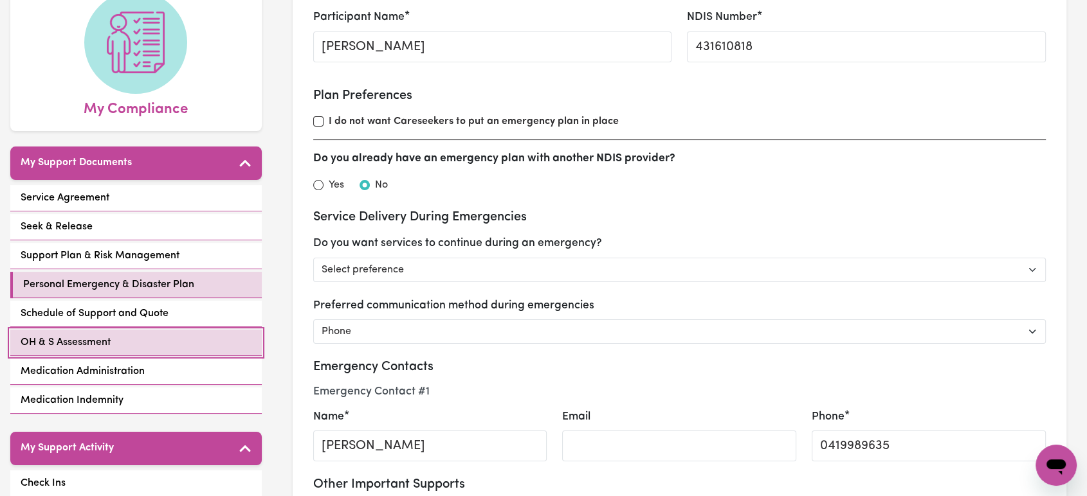
click at [127, 330] on link "OH & S Assessment" at bounding box center [135, 343] width 251 height 26
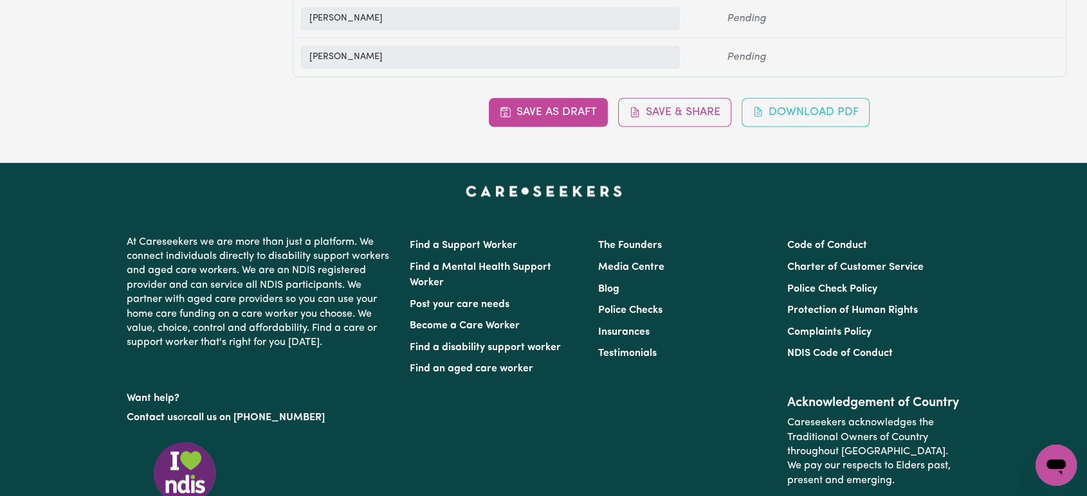
scroll to position [2429, 0]
